Goal: Task Accomplishment & Management: Manage account settings

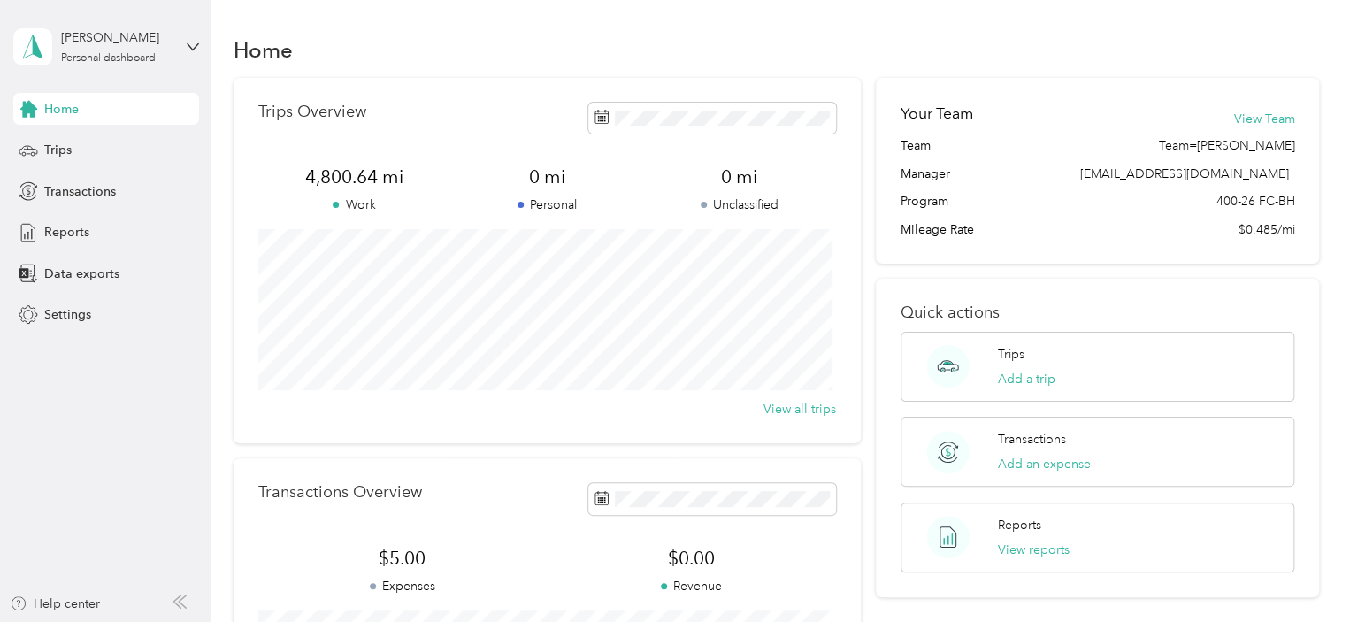
scroll to position [254, 0]
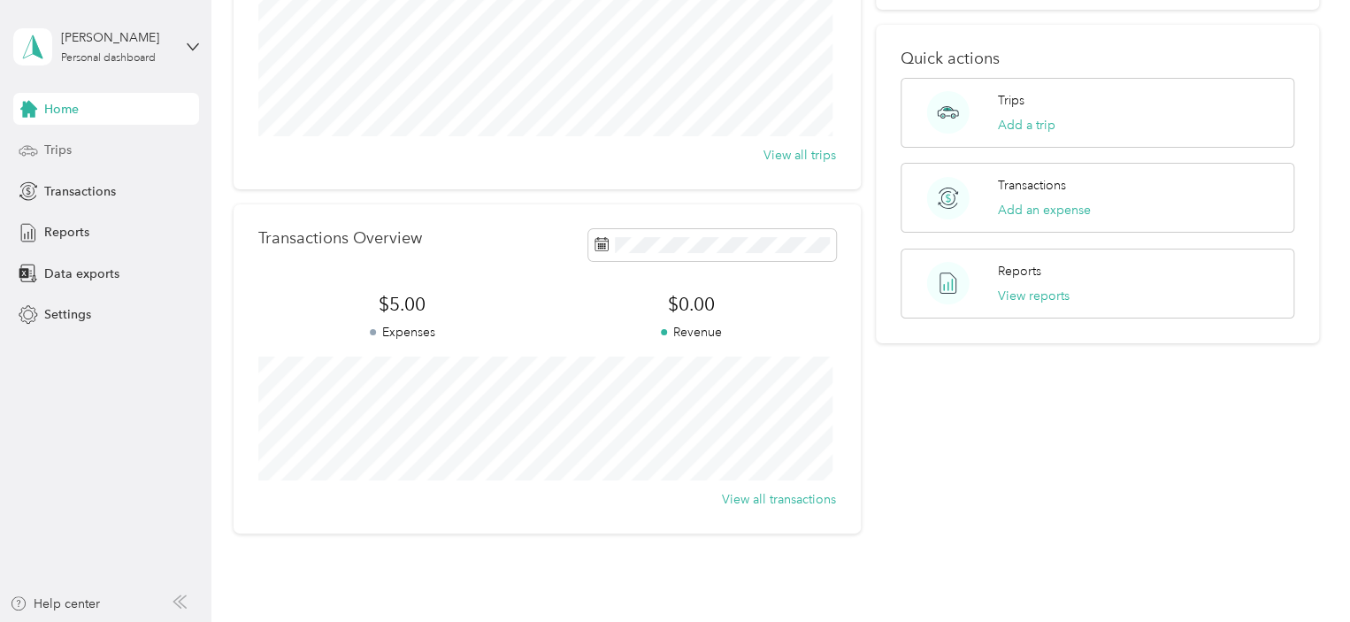
click at [68, 155] on span "Trips" at bounding box center [57, 150] width 27 height 19
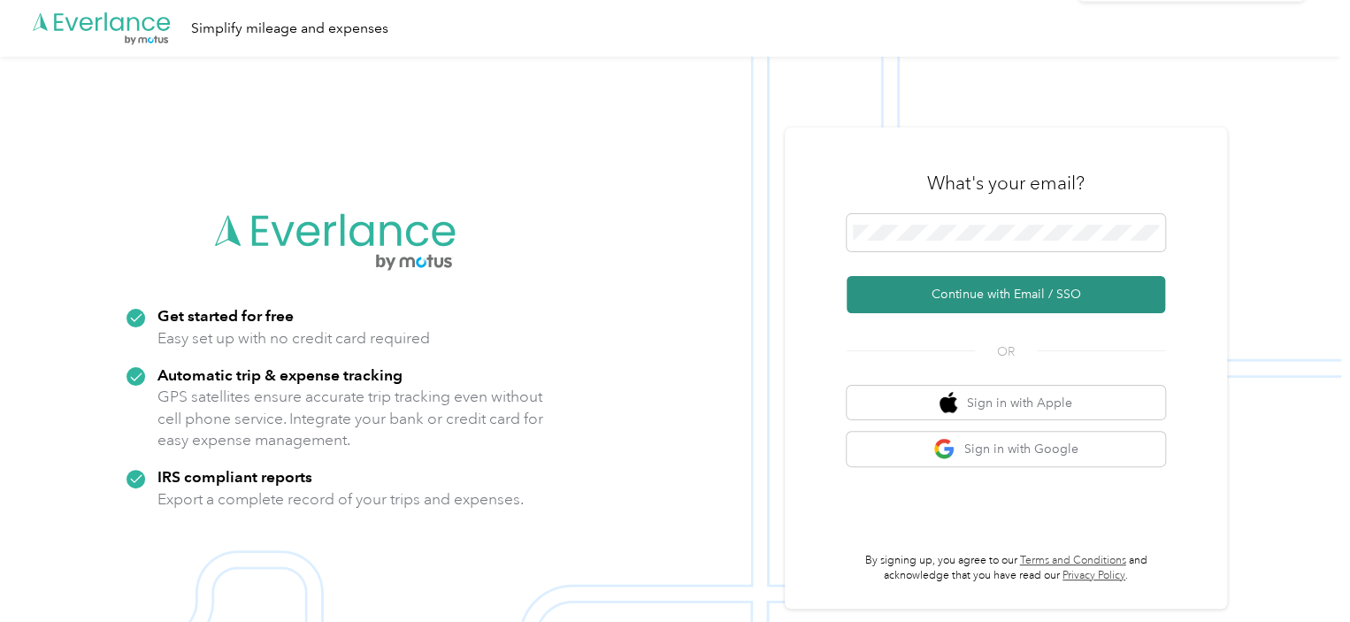
click at [921, 296] on button "Continue with Email / SSO" at bounding box center [1006, 294] width 319 height 37
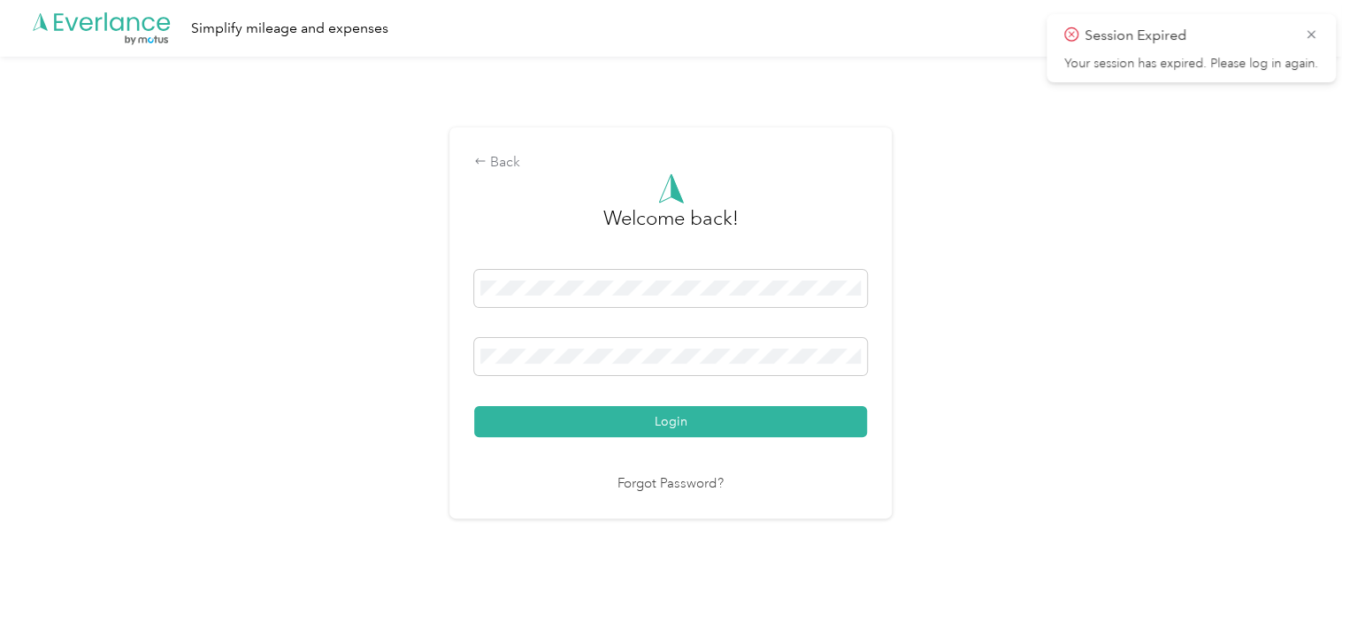
click at [594, 419] on button "Login" at bounding box center [670, 421] width 393 height 31
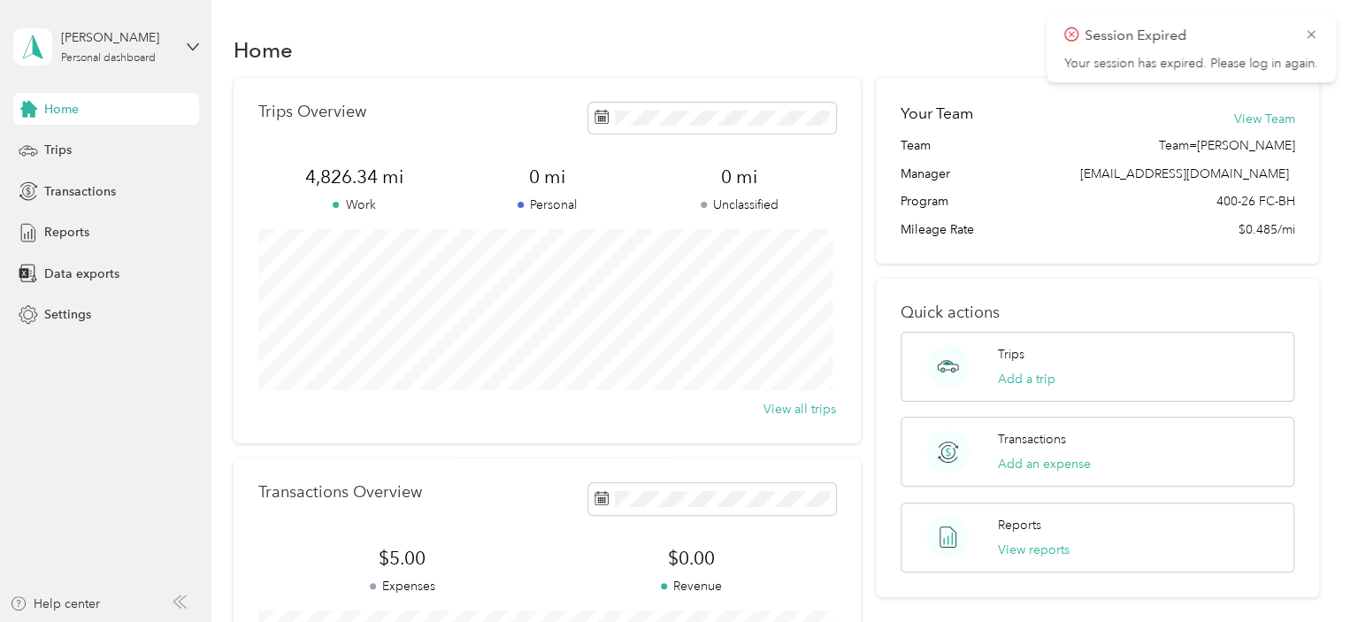
drag, startPoint x: 1309, startPoint y: 34, endPoint x: 1258, endPoint y: 38, distance: 51.5
click at [1309, 34] on icon at bounding box center [1311, 34] width 8 height 8
drag, startPoint x: 61, startPoint y: 157, endPoint x: 73, endPoint y: 165, distance: 14.3
click at [61, 157] on span "Trips" at bounding box center [57, 150] width 27 height 19
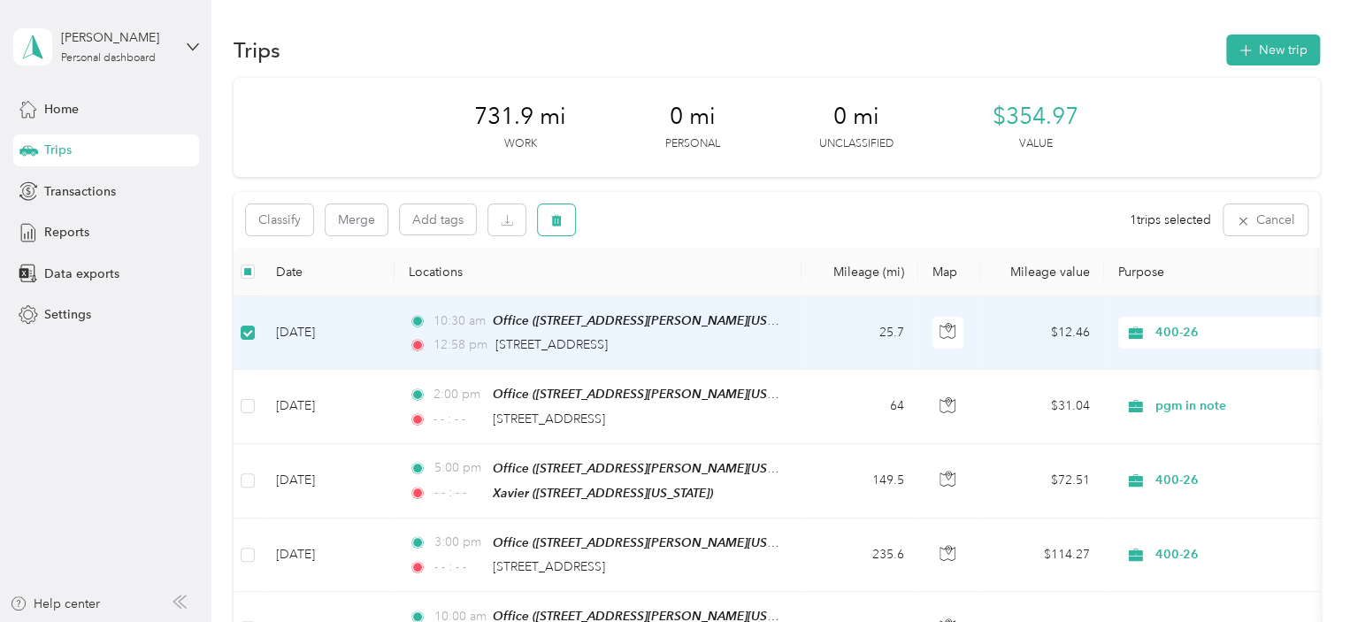
click at [561, 226] on icon "button" at bounding box center [556, 220] width 12 height 12
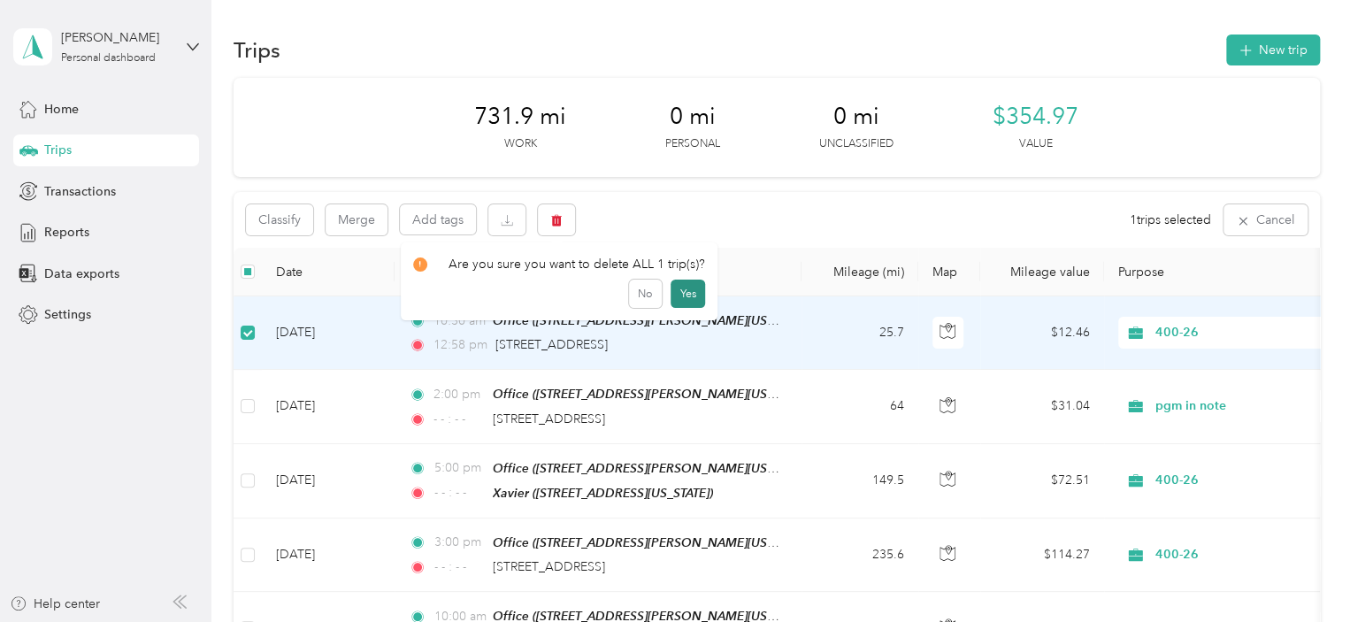
click at [690, 293] on button "Yes" at bounding box center [688, 294] width 35 height 28
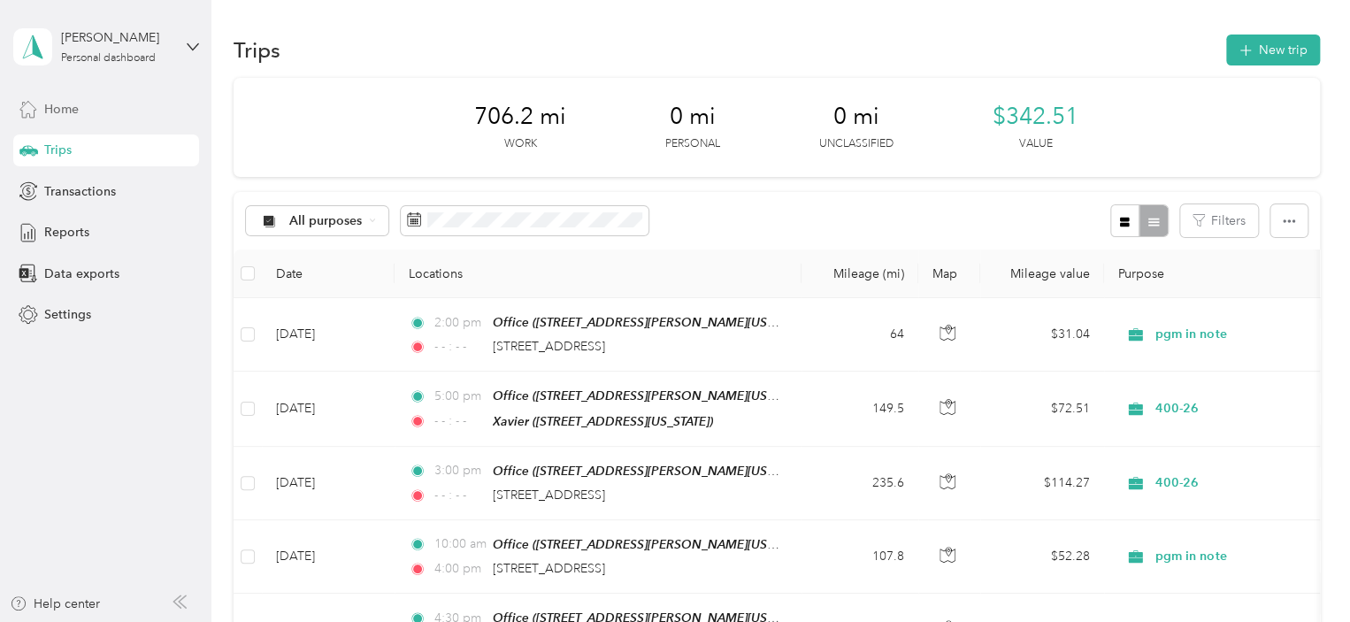
click at [57, 111] on span "Home" at bounding box center [61, 109] width 35 height 19
